Goal: Navigation & Orientation: Find specific page/section

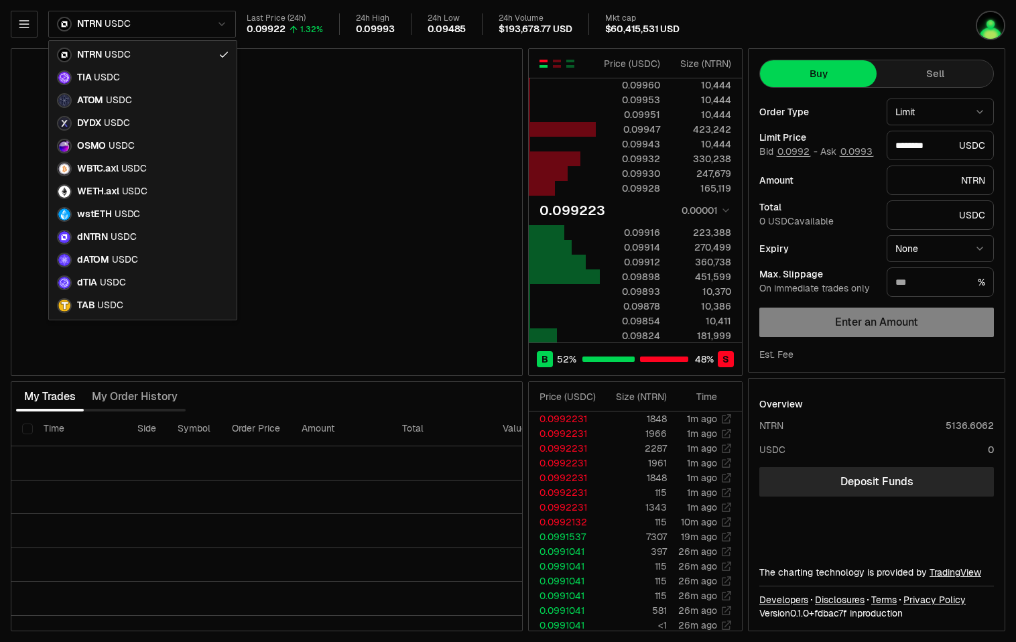
click at [179, 27] on html "Neutron Balance Earn Supervaults Bridge Orderbook Stake Ecosystem Governance Do…" at bounding box center [508, 321] width 1016 height 642
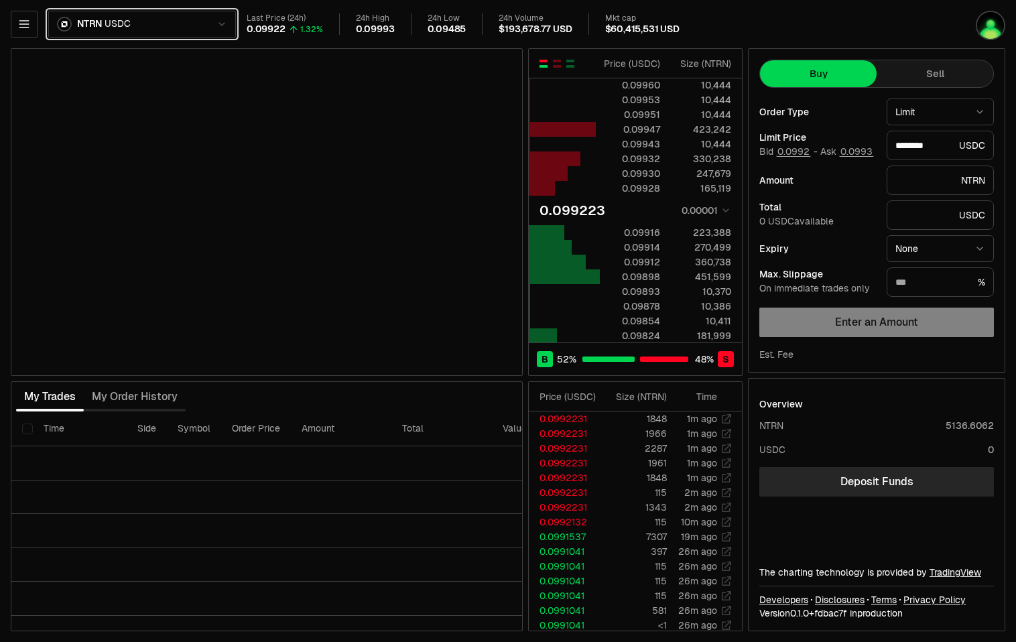
click at [179, 27] on html "Neutron Balance Earn Supervaults Bridge Orderbook Stake Ecosystem Governance Do…" at bounding box center [508, 321] width 1016 height 642
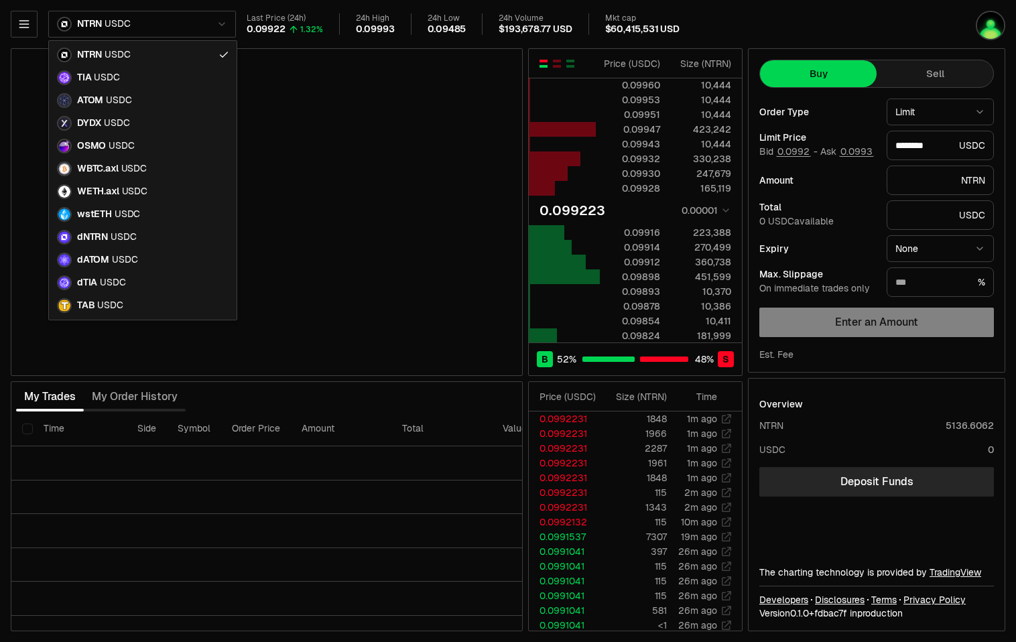
click at [179, 27] on html "Neutron Balance Earn Supervaults Bridge Orderbook Stake Ecosystem Governance Do…" at bounding box center [508, 321] width 1016 height 642
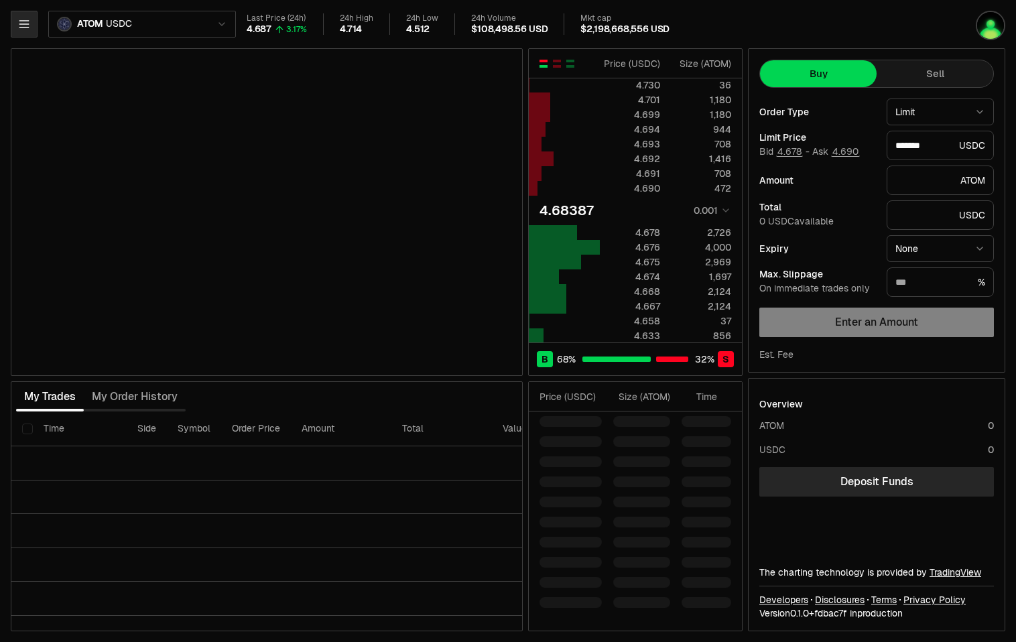
click at [25, 27] on icon "button" at bounding box center [23, 24] width 9 height 7
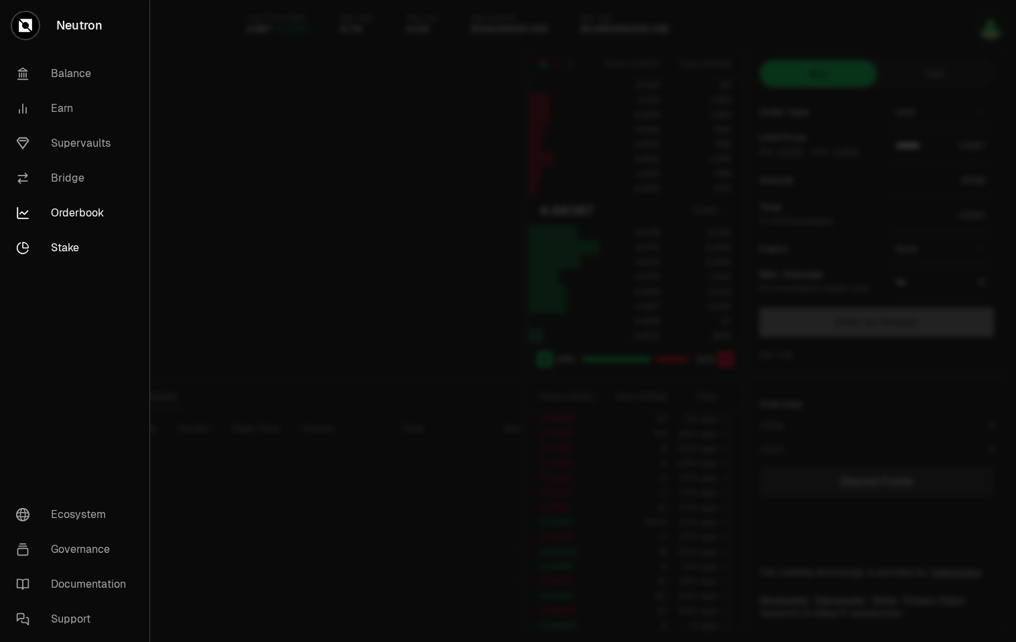
type input "*******"
click at [62, 245] on link "Stake" at bounding box center [74, 248] width 139 height 35
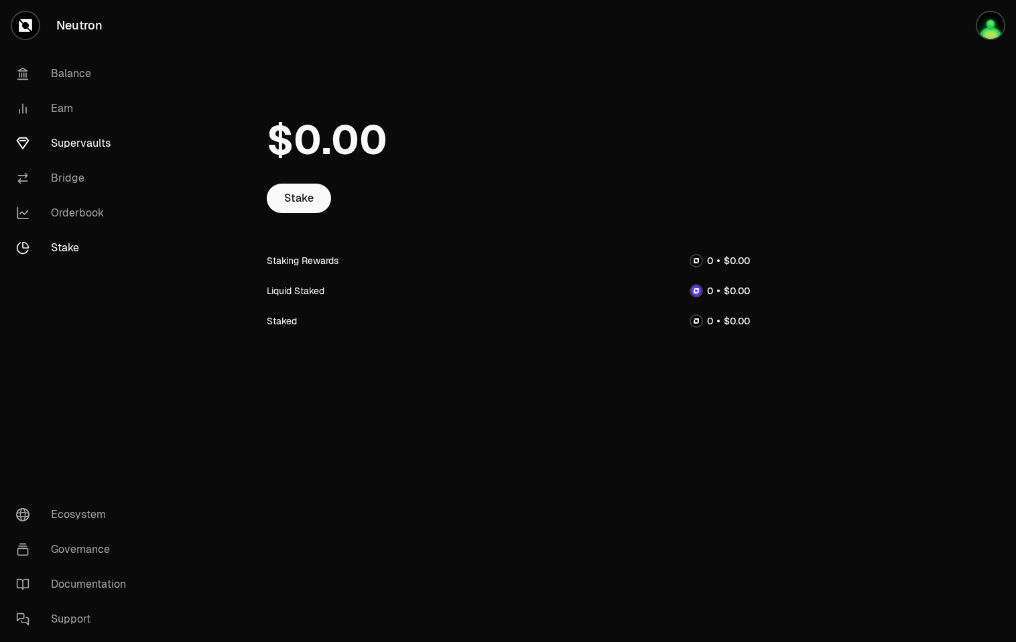
click at [72, 140] on link "Supervaults" at bounding box center [74, 143] width 139 height 35
